Goal: Task Accomplishment & Management: Use online tool/utility

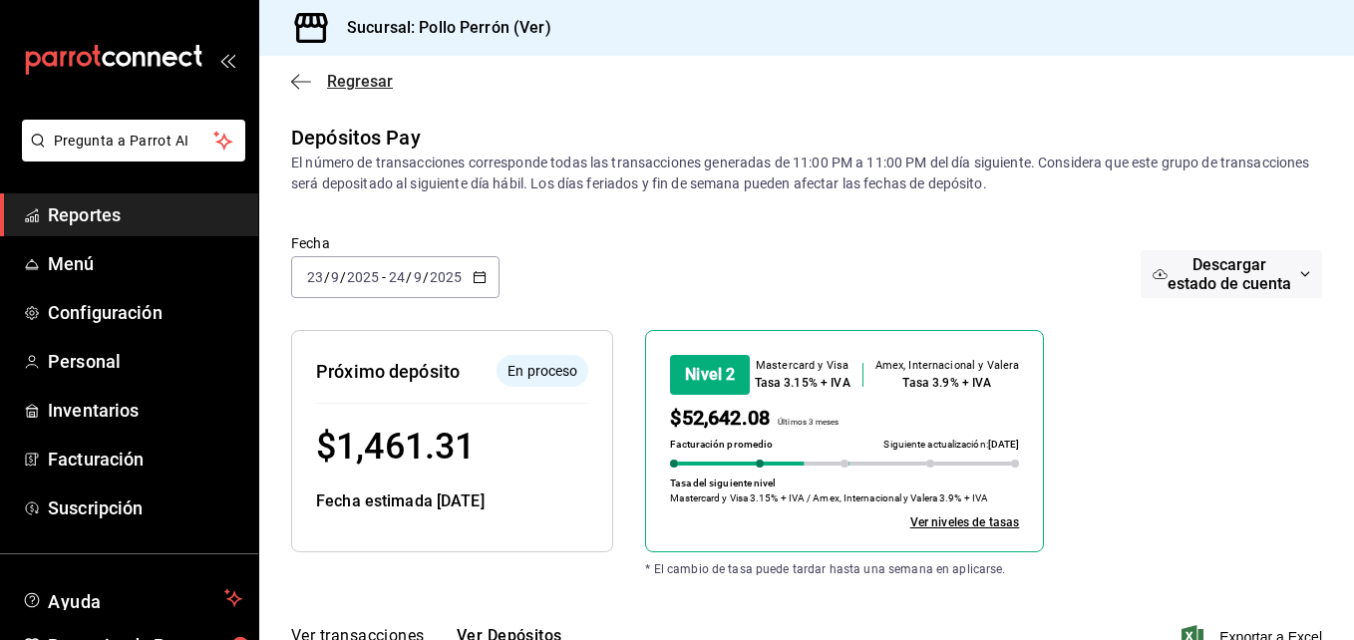
click at [317, 72] on div "Regresar" at bounding box center [806, 81] width 1095 height 51
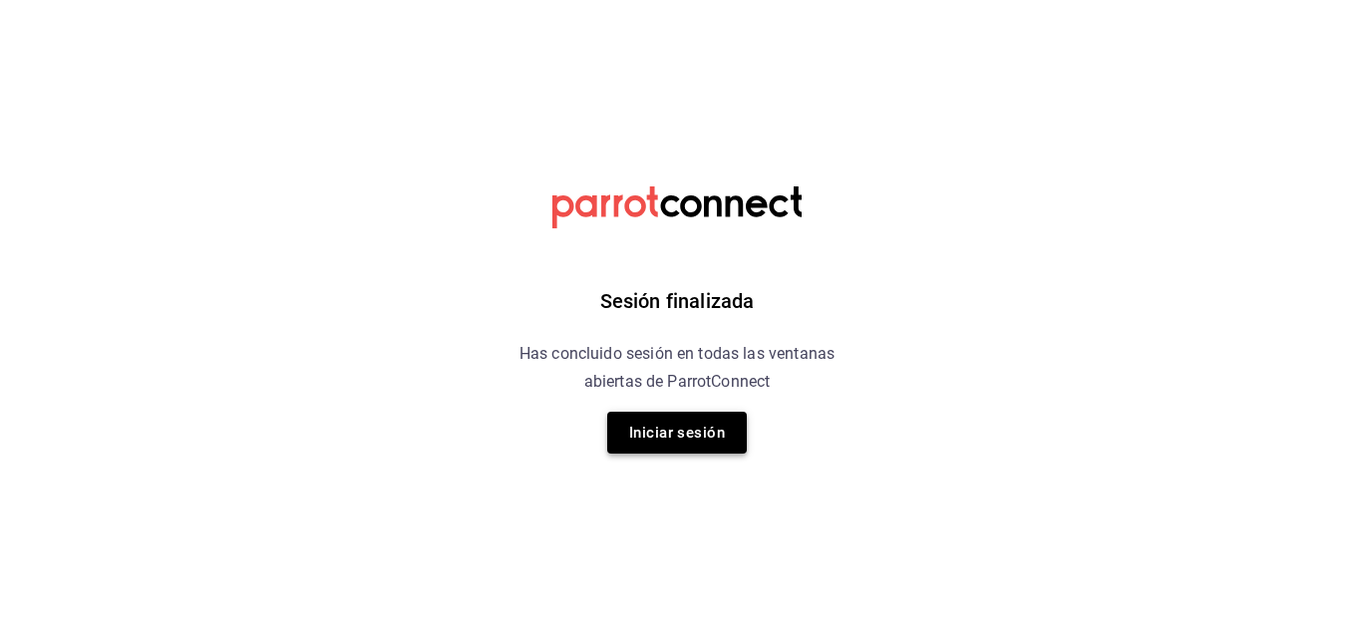
click at [655, 436] on button "Iniciar sesión" at bounding box center [677, 433] width 140 height 42
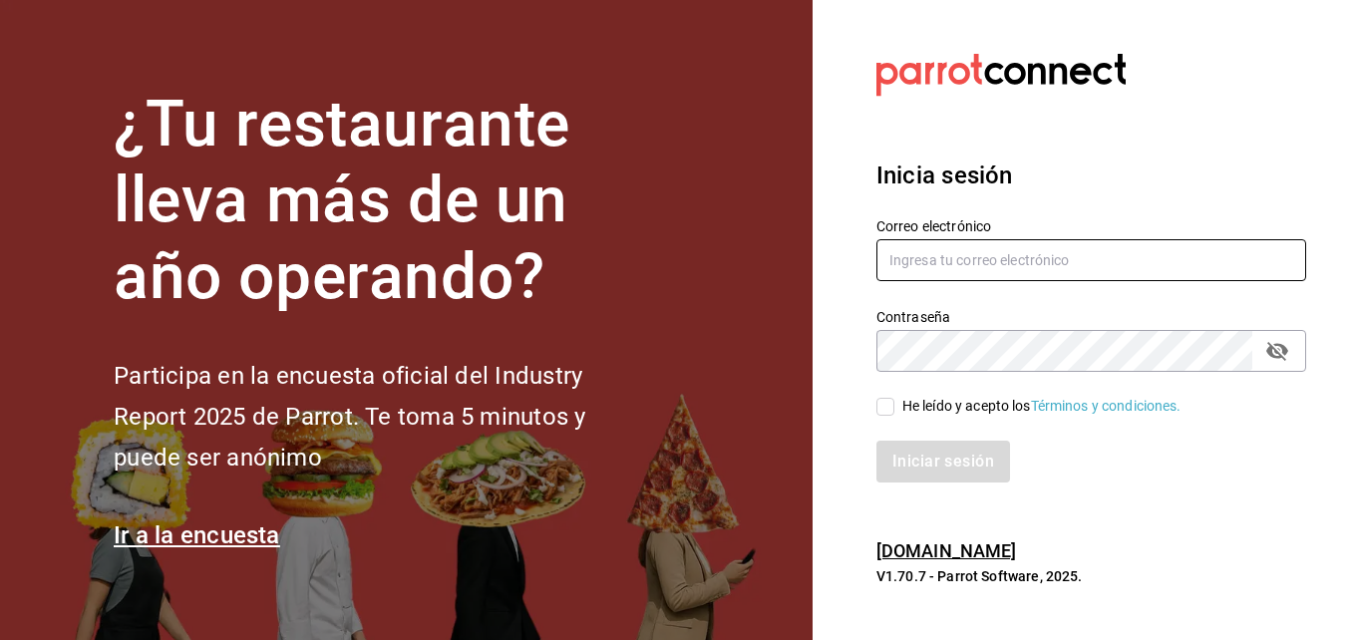
type input "ing.alejandroceron@gmail.com"
click at [926, 234] on div "Correo electrónico ing.alejandroceron@gmail.com" at bounding box center [1092, 250] width 430 height 67
click at [929, 240] on input "ing.alejandroceron@gmail.com" at bounding box center [1092, 260] width 430 height 42
click at [925, 404] on div "He leído y acepto los Términos y condiciones." at bounding box center [1041, 406] width 279 height 21
click at [894, 404] on input "He leído y acepto los Términos y condiciones." at bounding box center [886, 407] width 18 height 18
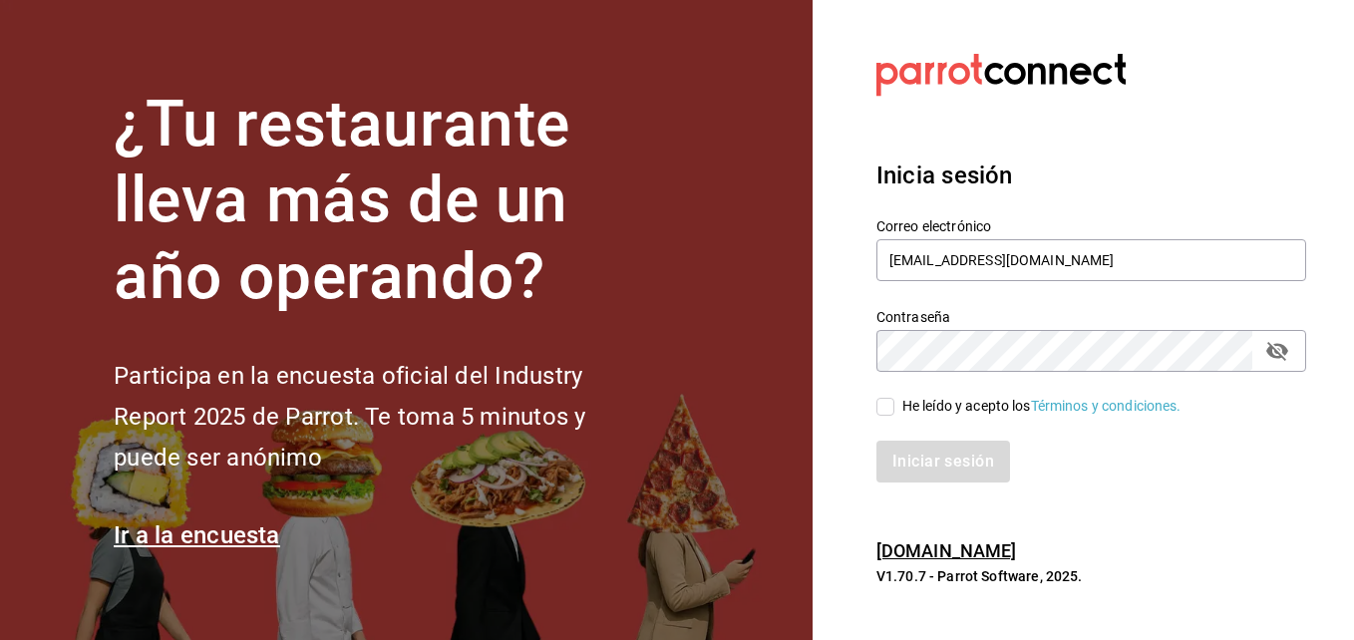
checkbox input "true"
click at [932, 468] on button "Iniciar sesión" at bounding box center [945, 462] width 136 height 42
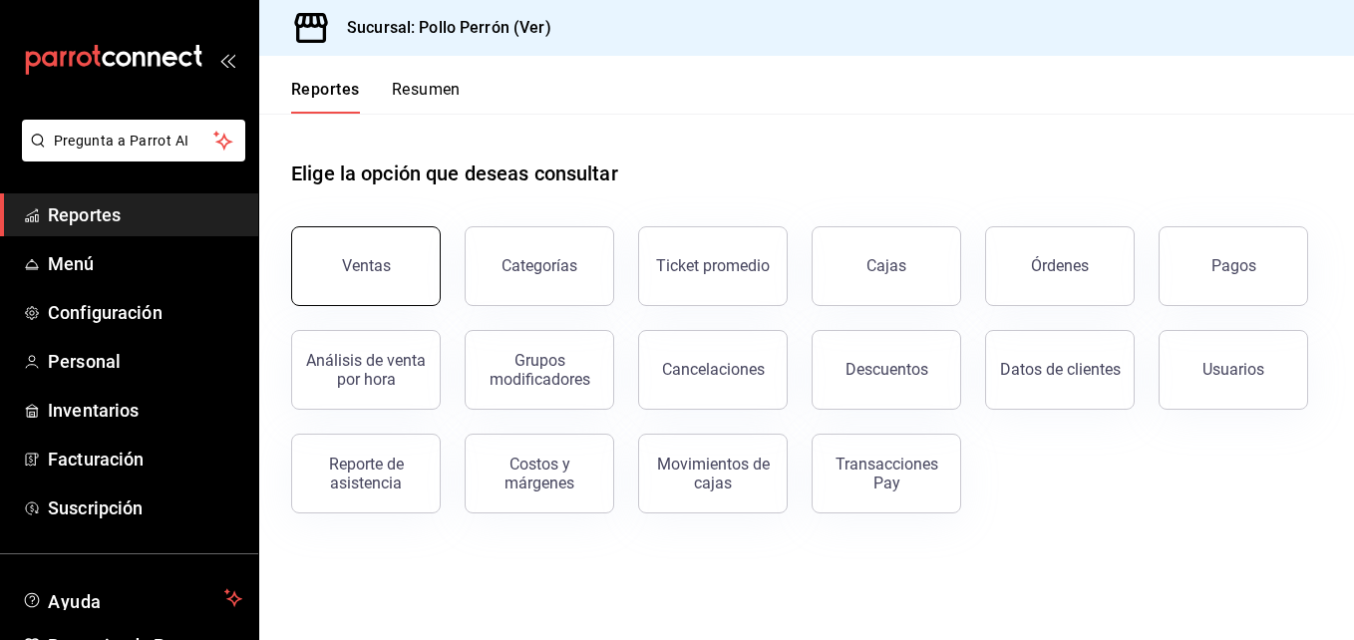
click at [352, 266] on div "Ventas" at bounding box center [366, 265] width 49 height 19
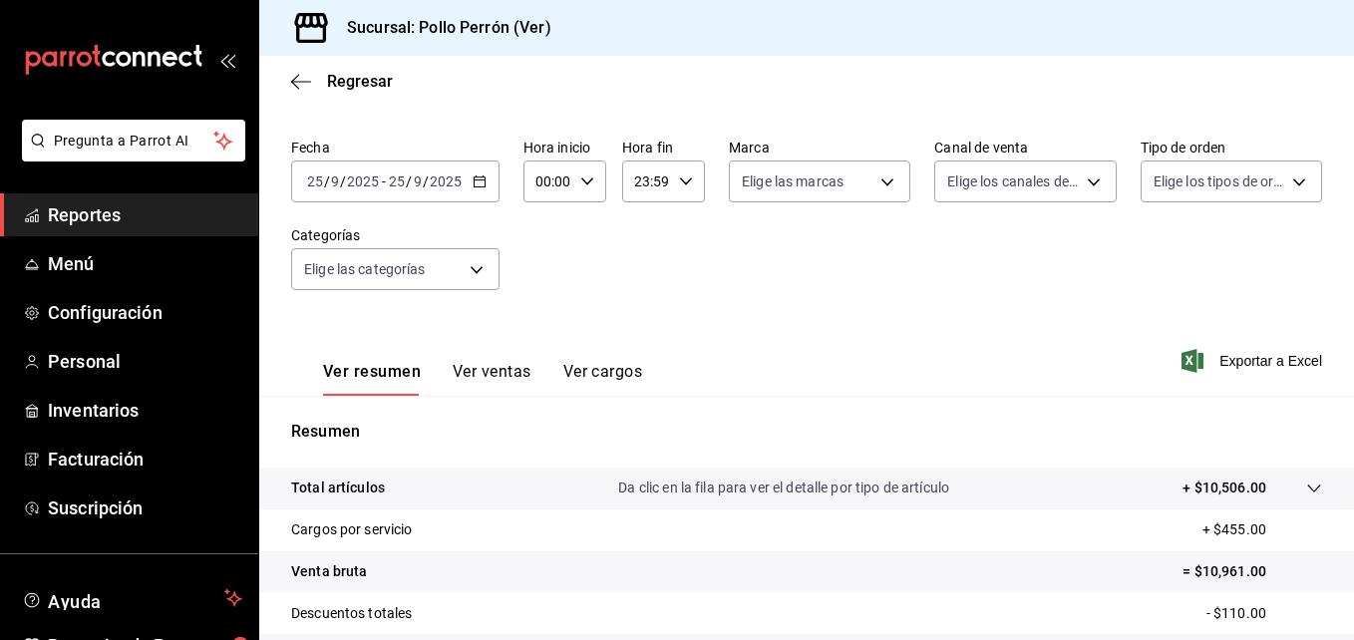
scroll to position [199, 0]
